Goal: Task Accomplishment & Management: Complete application form

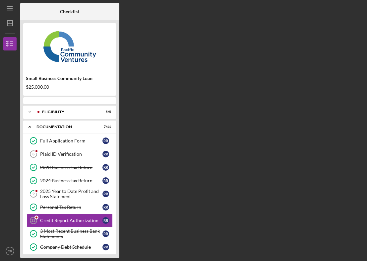
scroll to position [40, 0]
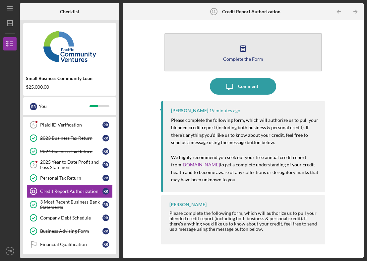
click at [236, 64] on button "Complete the Form Form" at bounding box center [244, 52] width 158 height 38
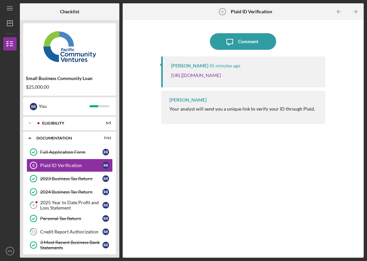
click at [221, 79] on p "https://verify.plaid.com/verify/idv_dcbaCtQ6FpbgZw?key=b6aefab9bbe021235554ec9e…" at bounding box center [196, 75] width 50 height 7
click at [213, 76] on link "https://verify.plaid.com/verify/idv_dcbaCtQ6FpbgZw?key=b6aefab9bbe021235554ec9e…" at bounding box center [196, 75] width 50 height 6
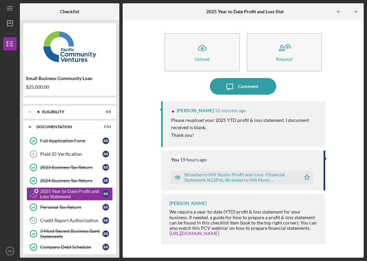
scroll to position [14, 0]
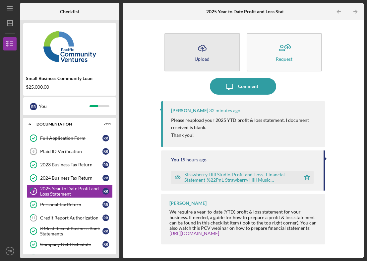
click at [204, 50] on icon "button" at bounding box center [202, 47] width 8 height 5
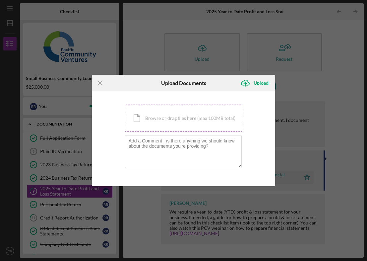
click at [158, 117] on div "Icon/Document Browse or drag files here (max 100MB total) Tap to choose files o…" at bounding box center [183, 118] width 117 height 27
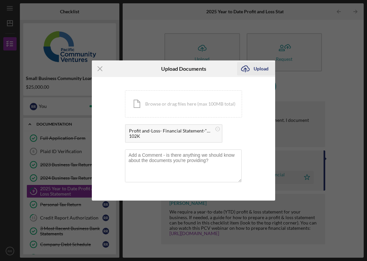
click at [257, 64] on div "Upload" at bounding box center [261, 68] width 15 height 13
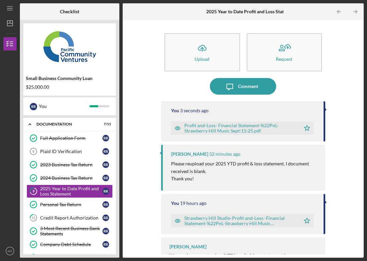
scroll to position [16, 0]
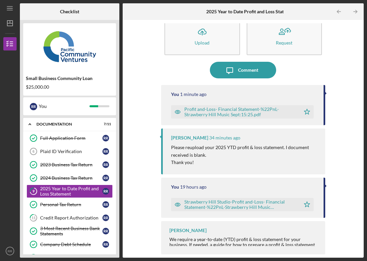
click at [245, 112] on div "Profit and-Loss- Financial Statement-%22PnL-Strawberry Hill Music Sept:15:25.pdf" at bounding box center [240, 111] width 113 height 11
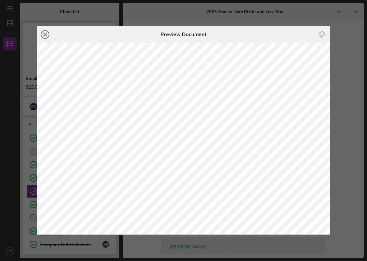
click at [45, 33] on icon "Icon/Close" at bounding box center [45, 34] width 17 height 17
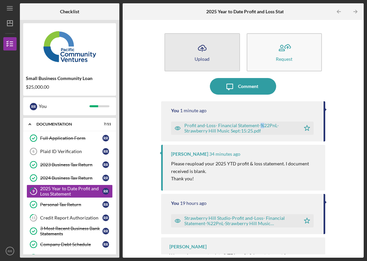
click at [205, 51] on icon "Icon/Upload" at bounding box center [202, 48] width 17 height 17
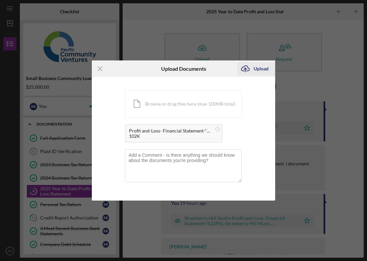
click at [255, 70] on div "Upload" at bounding box center [261, 68] width 15 height 13
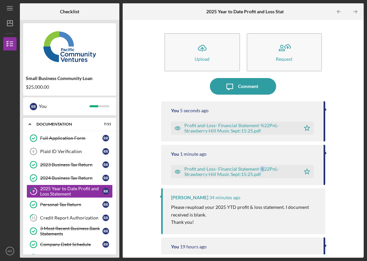
click at [208, 125] on div "Profit and-Loss- Financial Statement-%22PnL-Strawberry Hill Music Sept:15:25.pdf" at bounding box center [240, 128] width 113 height 11
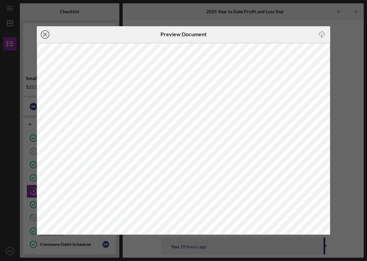
click at [45, 35] on icon "Icon/Close" at bounding box center [45, 34] width 17 height 17
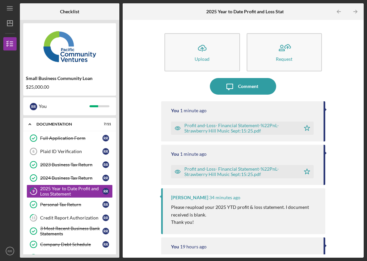
click at [125, 35] on div "Icon/Upload Upload Request Icon/Message Comment You 1 minute ago Profit and-Los…" at bounding box center [243, 139] width 241 height 238
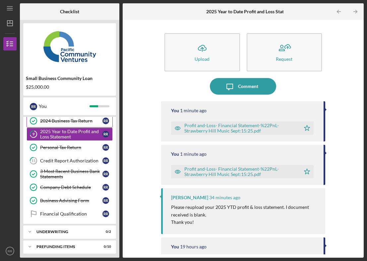
scroll to position [74, 0]
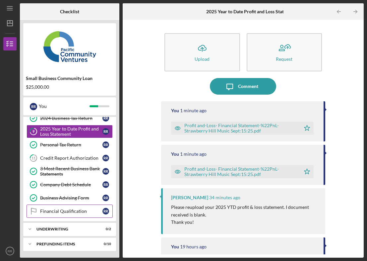
click at [63, 207] on link "Financial Qualification Financial Qualification R R" at bounding box center [70, 210] width 86 height 13
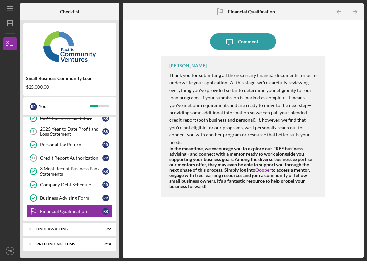
click at [158, 174] on div "Icon/Message Comment Raymond Ko Thank you for submitting all the necessary fina…" at bounding box center [243, 138] width 235 height 231
click at [174, 27] on div "Icon/Message Comment Raymond Ko Thank you for submitting all the necessary fina…" at bounding box center [243, 138] width 164 height 231
click at [53, 240] on div "Icon/Expander Prefunding Items 0 / 10" at bounding box center [69, 243] width 93 height 13
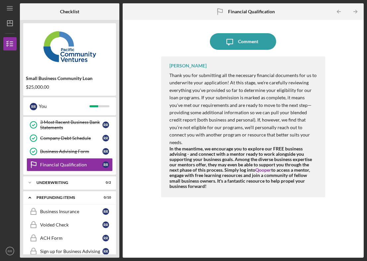
click at [208, 125] on p "Thank you for submitting all the necessary financial documents for us to underw…" at bounding box center [244, 109] width 149 height 74
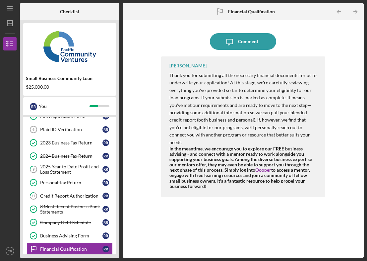
scroll to position [35, 0]
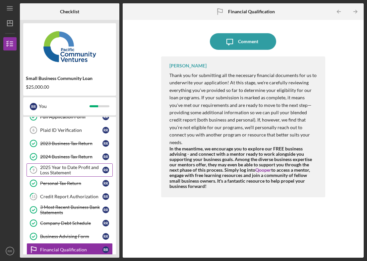
click at [53, 173] on div "2025 Year to Date Profit and Loss Statement" at bounding box center [71, 170] width 62 height 11
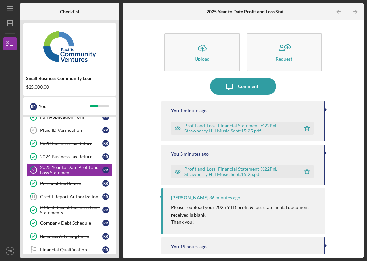
click at [205, 127] on div "Profit and-Loss- Financial Statement-%22PnL-Strawberry Hill Music Sept:15:25.pdf" at bounding box center [240, 128] width 113 height 11
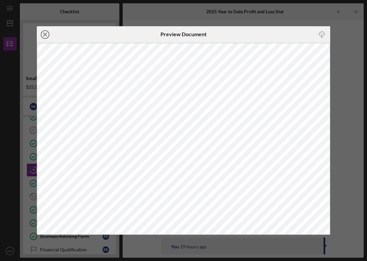
click at [43, 33] on line at bounding box center [44, 34] width 3 height 3
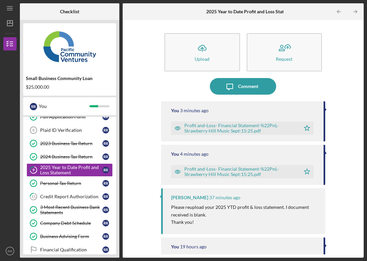
click at [200, 46] on icon "button" at bounding box center [202, 47] width 8 height 5
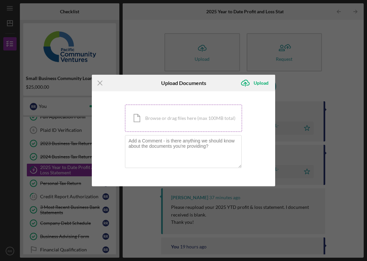
click at [186, 125] on div "Icon/Document Browse or drag files here (max 100MB total) Tap to choose files o…" at bounding box center [183, 118] width 117 height 27
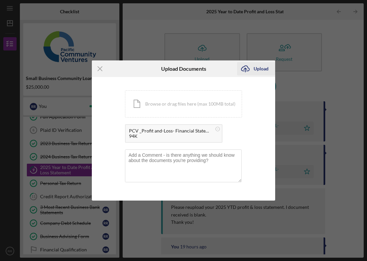
click at [254, 71] on div "Upload" at bounding box center [261, 68] width 15 height 13
